Goal: Task Accomplishment & Management: Use online tool/utility

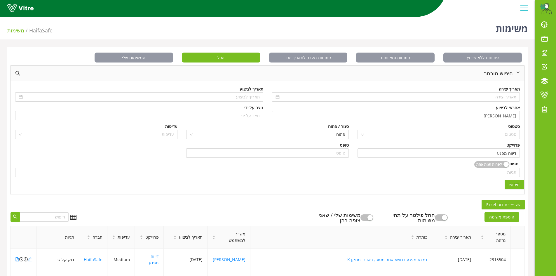
scroll to position [88, 0]
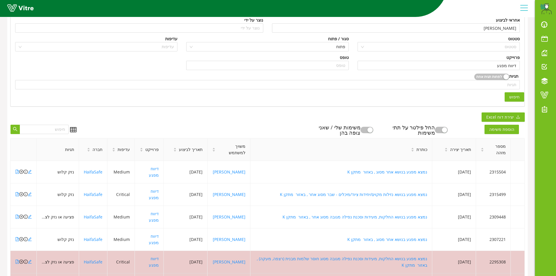
click at [518, 96] on span "חיפוש" at bounding box center [515, 97] width 10 height 6
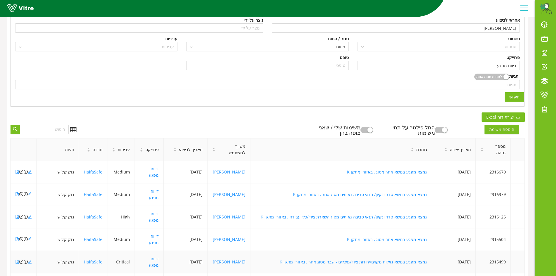
click at [19, 260] on icon "file-pdf" at bounding box center [17, 262] width 4 height 4
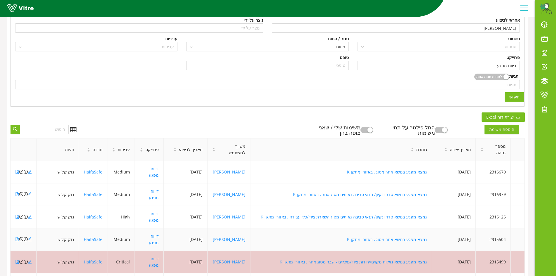
click at [18, 237] on icon "file-pdf" at bounding box center [17, 239] width 4 height 4
click at [16, 215] on icon "file-pdf" at bounding box center [17, 217] width 3 height 4
click at [17, 192] on icon "file-pdf" at bounding box center [17, 194] width 4 height 4
click at [17, 170] on icon "file-pdf" at bounding box center [17, 172] width 4 height 4
click at [21, 170] on icon "close-circle" at bounding box center [21, 172] width 4 height 4
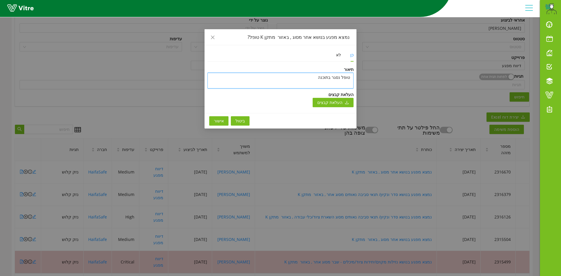
click at [348, 77] on textarea "טופל נסגר בתוכנה" at bounding box center [280, 81] width 146 height 16
type textarea "y"
type textarea "yu"
type textarea "yup"
type textarea "yupk"
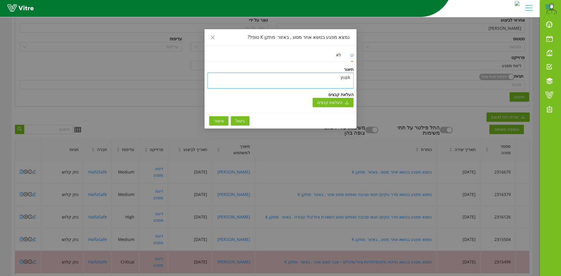
type textarea "yupk"
type textarea "yupk u"
type textarea "yupk ub"
type textarea "yupk ubx"
type textarea "yupk ubxd"
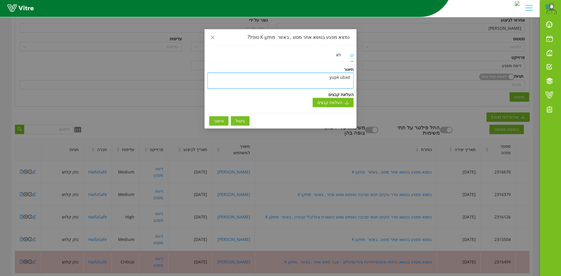
type textarea "yupk ubxdr"
type textarea "yupk ubxdr v"
type textarea "yupk ubxdr vc"
type textarea "yupk ubxdr vc,"
type textarea "yupk ubxdr vc,u"
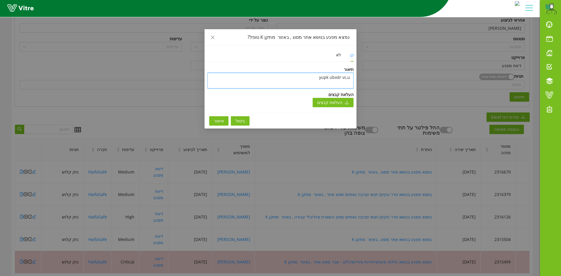
type textarea "yupk ubxdr vc,uf"
type textarea "yupk ubxdr vc,ufb"
type textarea "yupk ubxdr vc,ufbv"
type textarea "yupk ubxdr vc,ufb"
type textarea "yupk ubxdr vc,uf"
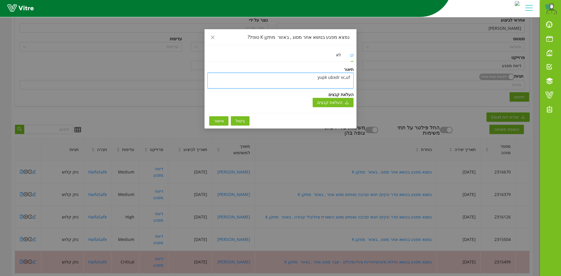
type textarea "yupk ubxdr vc,u"
type textarea "yupk ubxdr vc,"
type textarea "yupk ubxdr vc"
type textarea "yupk ubxdr v"
type textarea "yupk ubxdr"
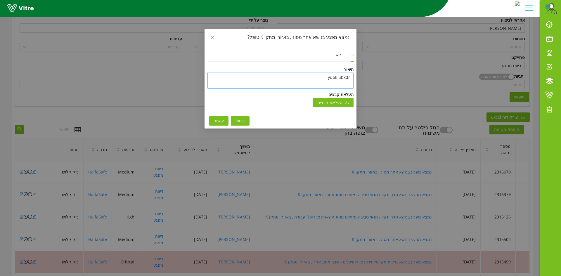
type textarea "yupk ubxdr"
type textarea "yupk ubxd"
type textarea "yupk ubx"
type textarea "yupk ub"
type textarea "yupk u"
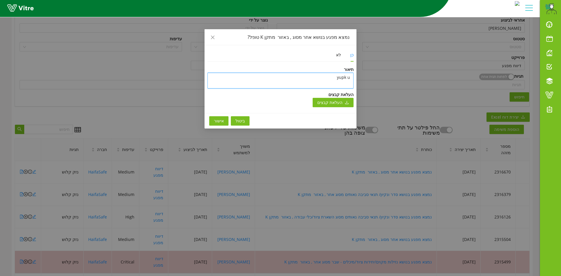
type textarea "yupk"
type textarea "yup"
type textarea "yu"
type textarea "y"
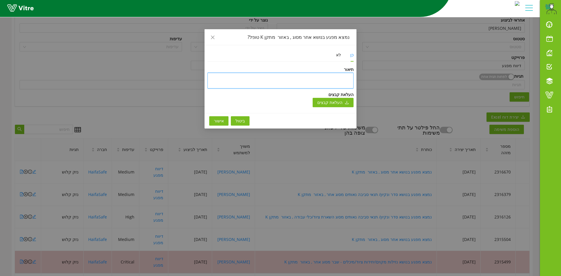
type textarea "נ"
type textarea "נס"
type textarea "נסג"
type textarea "נסגר"
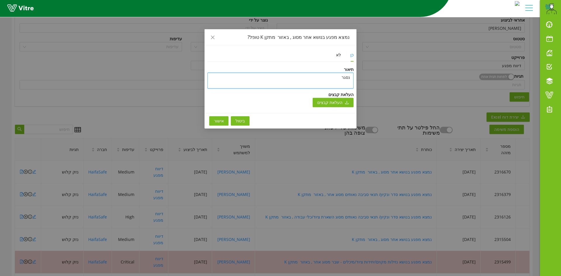
type textarea "נסגר ו"
type textarea "נסגר וט"
type textarea "נסגר וטפ"
type textarea "נסגר וטפל"
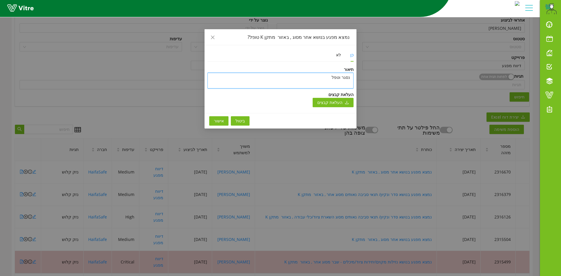
type textarea "נסגר וטפל"
type textarea "נסגר וטפ"
type textarea "נסגר וט"
type textarea "נסגר וטו"
type textarea "נסגר וט"
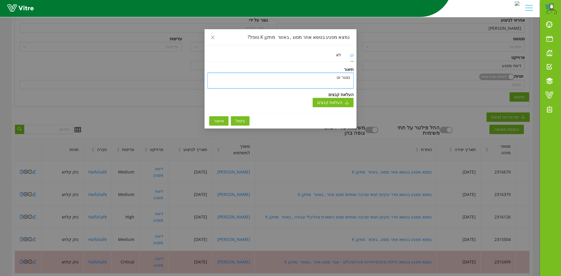
type textarea "נסגר ו"
type textarea "נסגר"
type textarea "נסג"
type textarea "נס"
type textarea "נ"
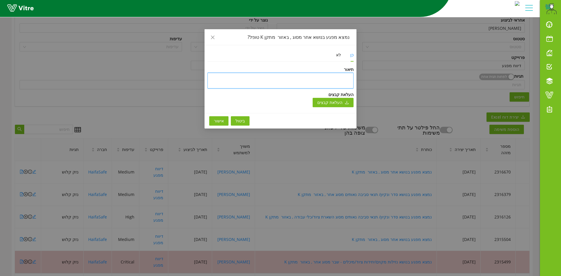
type textarea "ט"
type textarea "טו"
type textarea "טופ"
type textarea "טופל"
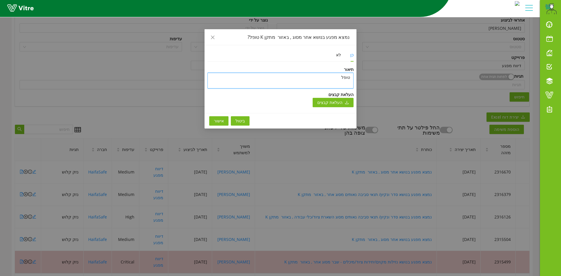
type textarea "טופל ו"
type textarea "טופל ונ"
type textarea "[PERSON_NAME]"
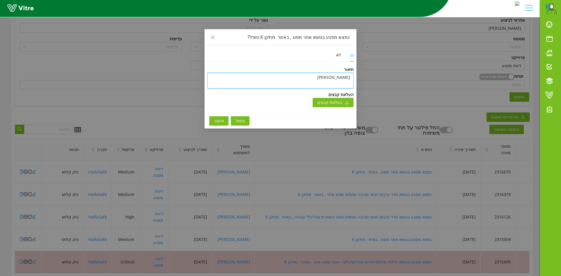
type textarea "[PERSON_NAME]"
type textarea "[PERSON_NAME] ב"
type textarea "[PERSON_NAME] בת"
type textarea "[PERSON_NAME] בתו"
type textarea "[PERSON_NAME] בתוכ"
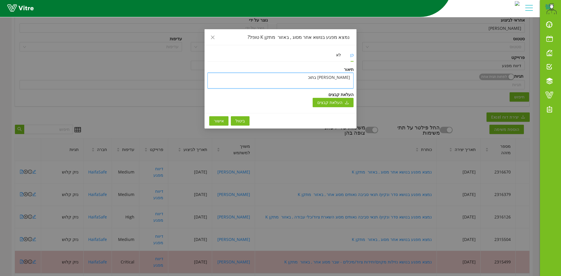
type textarea "[PERSON_NAME] בתוכנ"
type textarea "[PERSON_NAME] בתוכנה"
click at [221, 121] on span "אישור" at bounding box center [219, 121] width 10 height 6
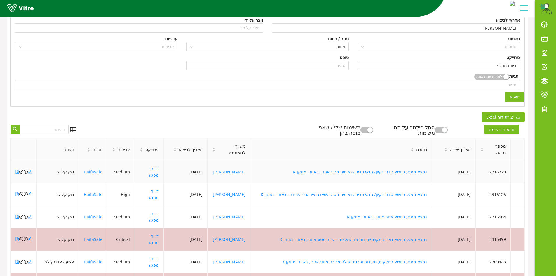
click at [18, 170] on icon "file-pdf" at bounding box center [17, 172] width 3 height 4
click at [18, 192] on icon "file-pdf" at bounding box center [17, 194] width 4 height 4
click at [21, 192] on icon "close-circle" at bounding box center [21, 194] width 4 height 4
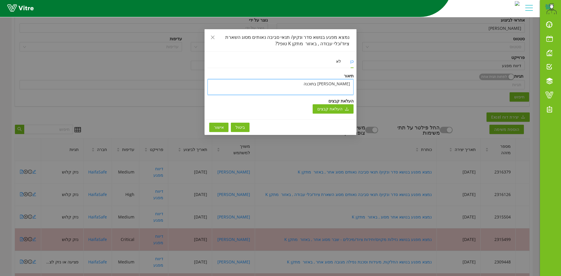
click at [345, 82] on textarea "[PERSON_NAME] בתוכנה" at bounding box center [280, 87] width 146 height 16
type textarea "נ"
type textarea "נס"
type textarea "נסג"
type textarea "נסגר"
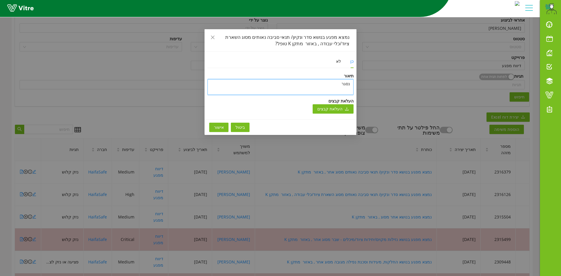
type textarea "נסגר"
type textarea "נסגר ב"
type textarea "נסגר בת"
type textarea "נסגר בתו"
type textarea "נסגר בתוכ"
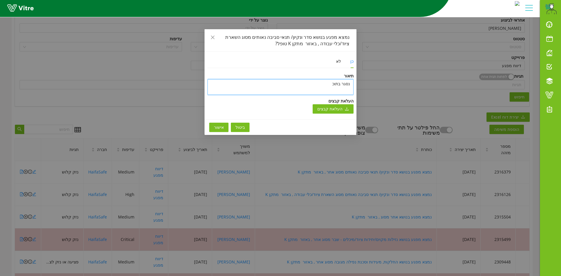
type textarea "נסגר בתוכנ"
type textarea "נסגר בתוכנה"
click at [217, 126] on span "אישור" at bounding box center [219, 127] width 10 height 6
